Goal: Use online tool/utility

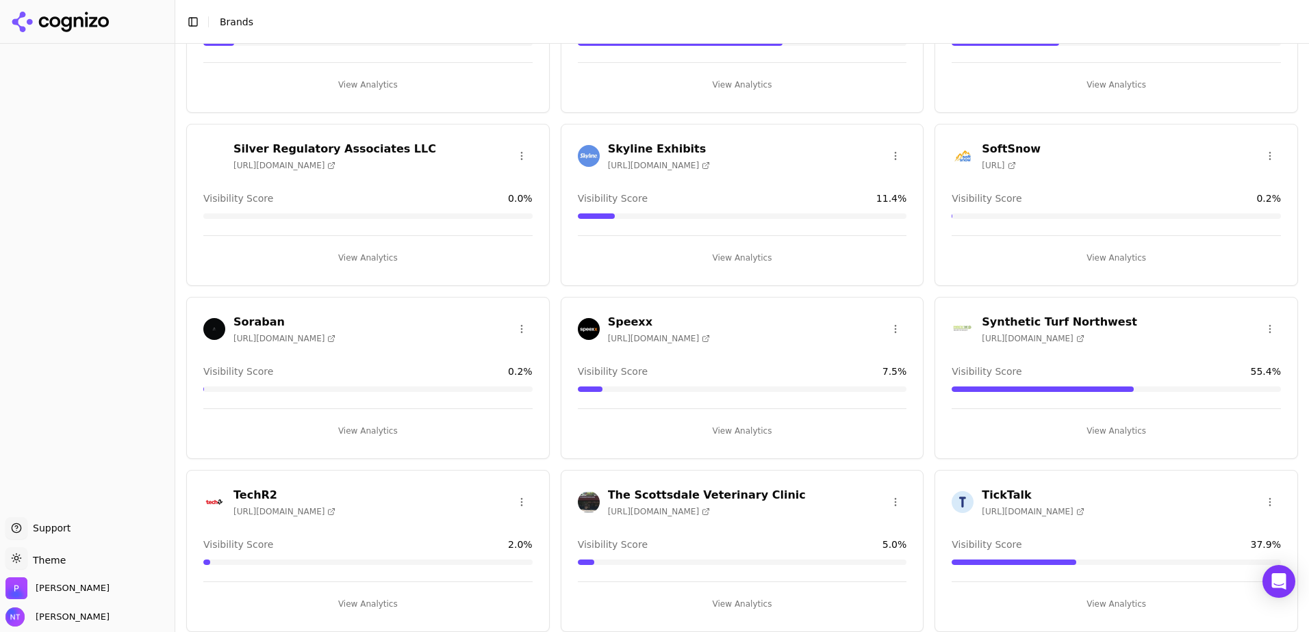
scroll to position [2256, 0]
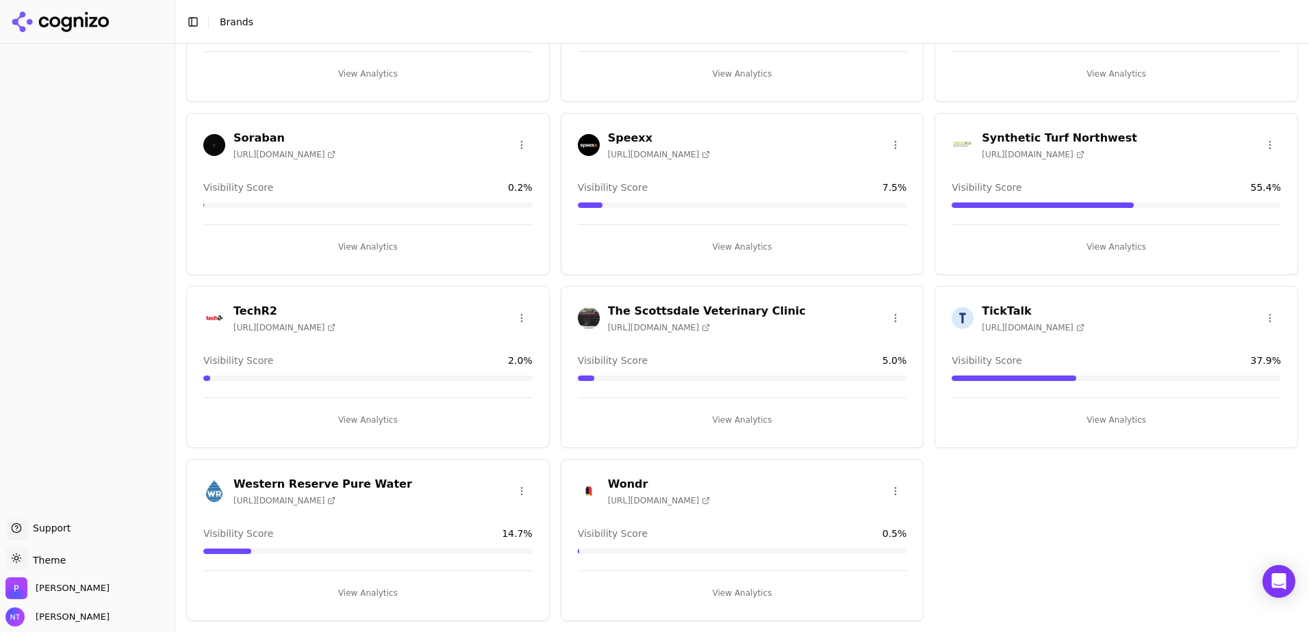
click at [368, 487] on h3 "Western Reserve Pure Water" at bounding box center [322, 484] width 179 height 16
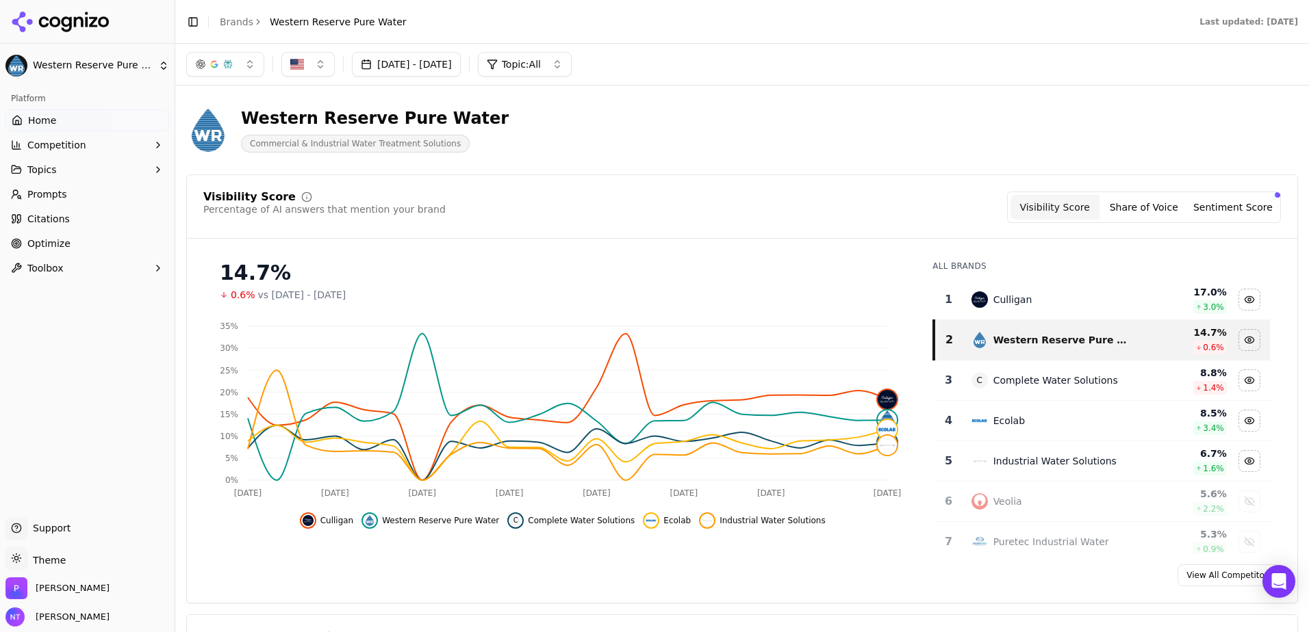
click at [222, 62] on div "button" at bounding box center [214, 64] width 38 height 11
click at [224, 141] on span "Google AI Overviews" at bounding box center [225, 146] width 86 height 27
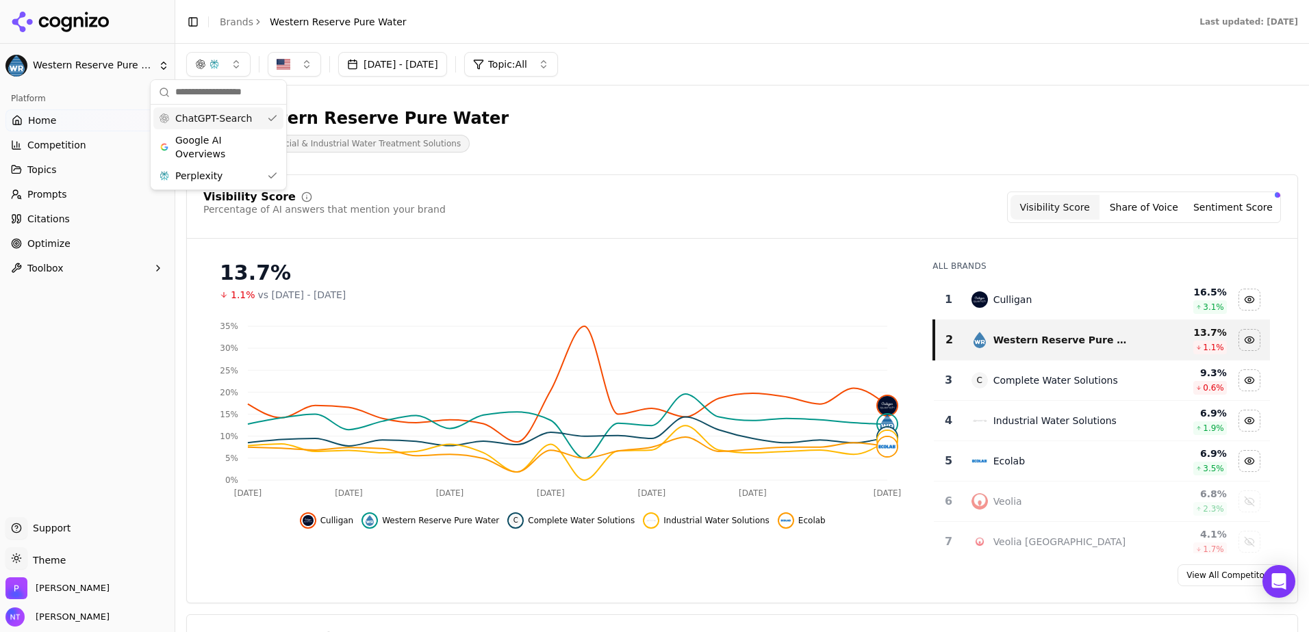
click at [220, 64] on button "button" at bounding box center [218, 64] width 64 height 25
click at [226, 54] on button "button" at bounding box center [218, 64] width 64 height 25
click at [246, 120] on div "ChatGPT-Search" at bounding box center [218, 118] width 130 height 22
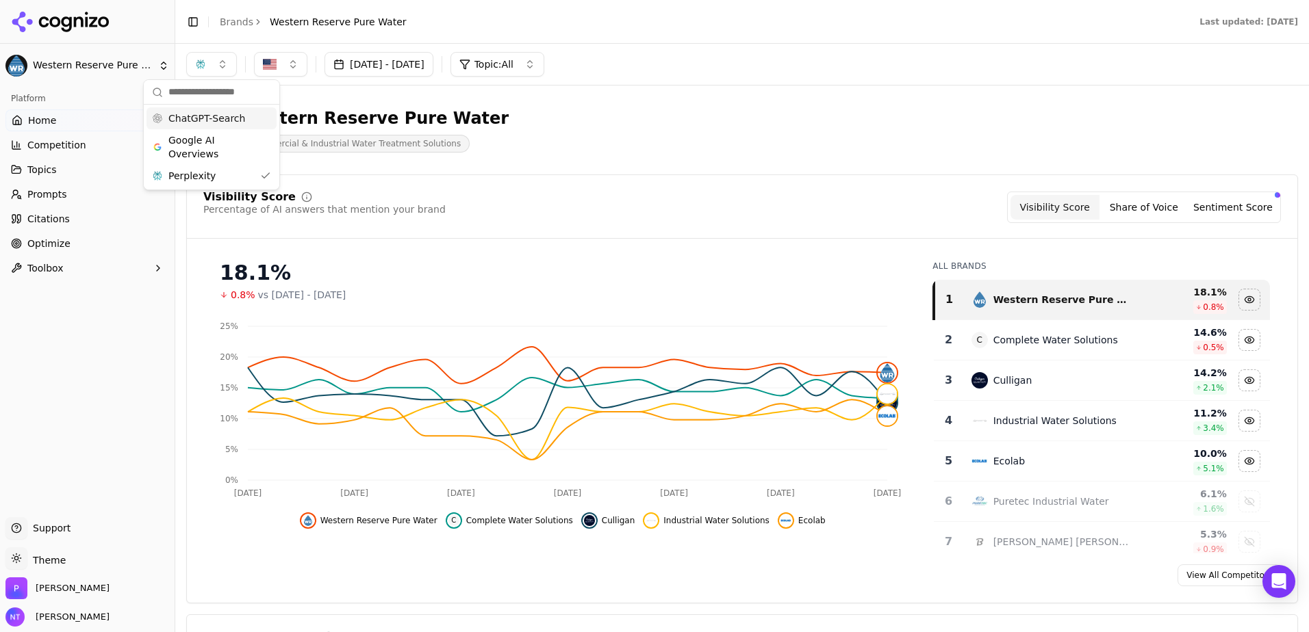
click at [217, 66] on button "button" at bounding box center [211, 64] width 51 height 25
click at [209, 149] on span "Google AI Overviews" at bounding box center [211, 146] width 86 height 27
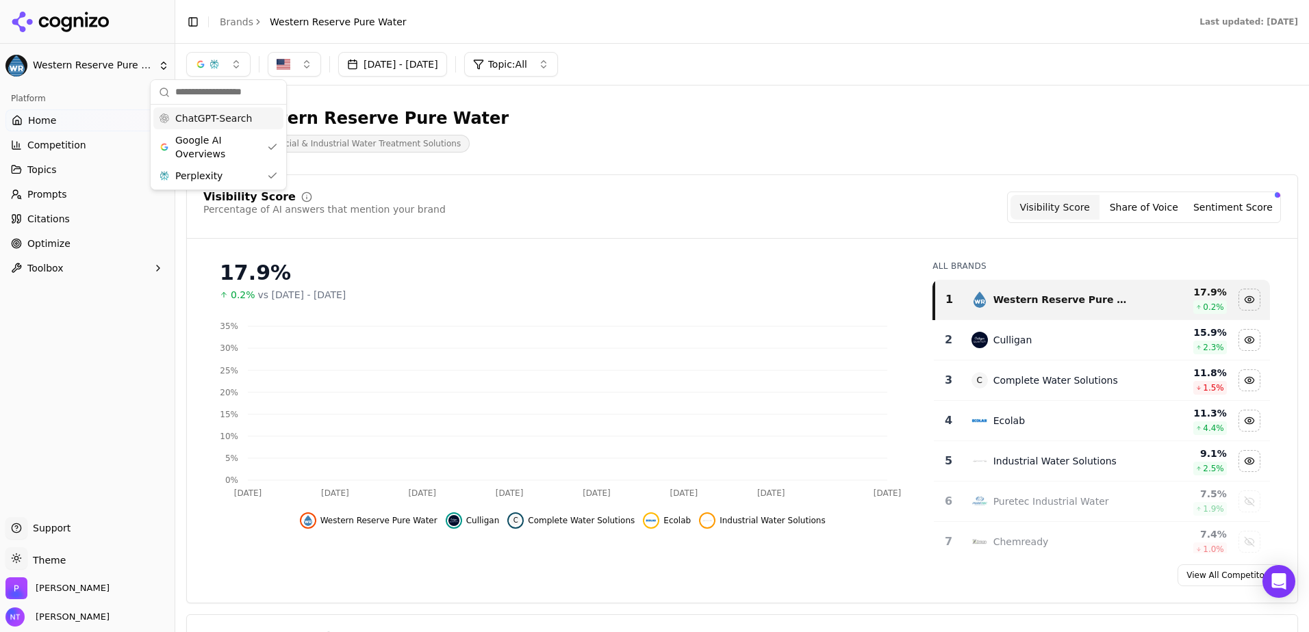
click at [224, 64] on button "button" at bounding box center [218, 64] width 64 height 25
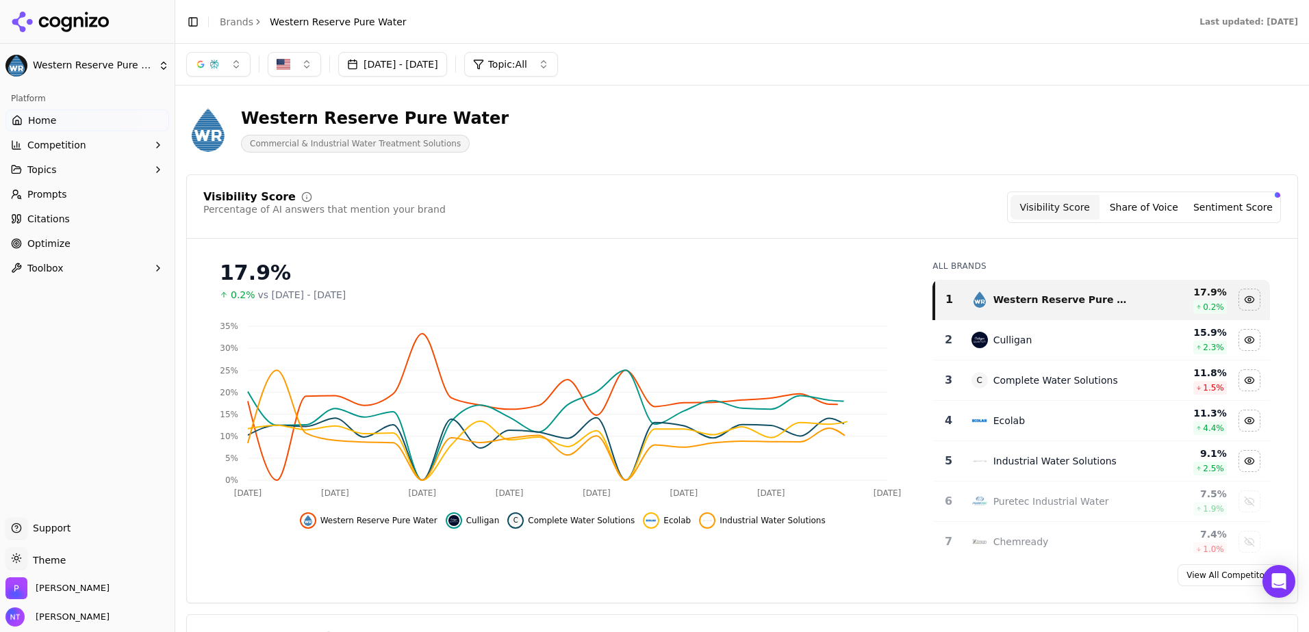
click at [233, 62] on button "button" at bounding box center [218, 64] width 64 height 25
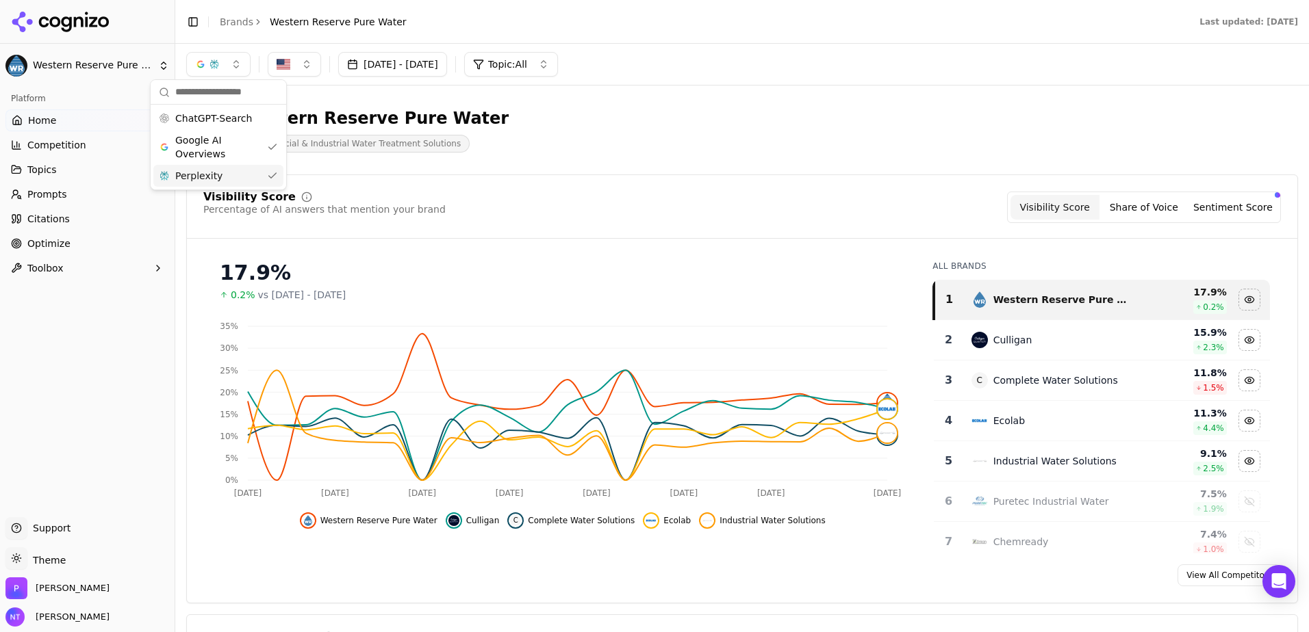
click at [238, 177] on div "Perplexity" at bounding box center [218, 176] width 130 height 22
